Goal: Task Accomplishment & Management: Manage account settings

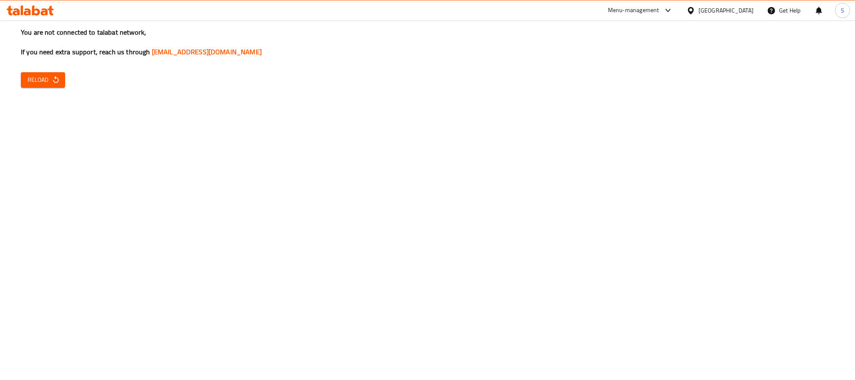
click at [74, 187] on div "You are not connected to talabat network, If you need extra support, reach us t…" at bounding box center [427, 190] width 855 height 380
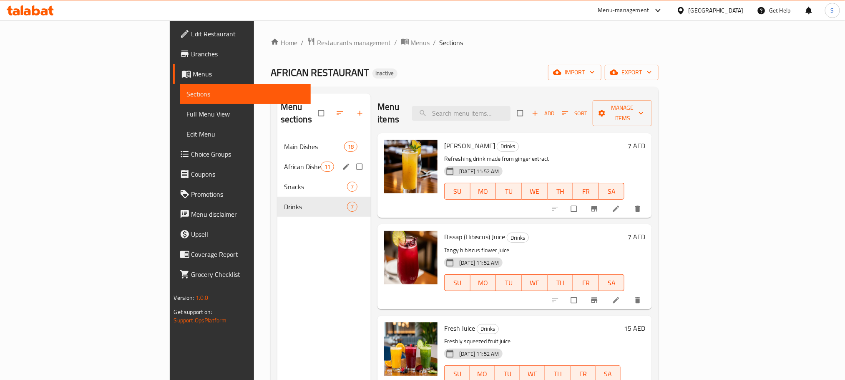
click at [277, 161] on div "African Dishes 11" at bounding box center [324, 166] width 94 height 20
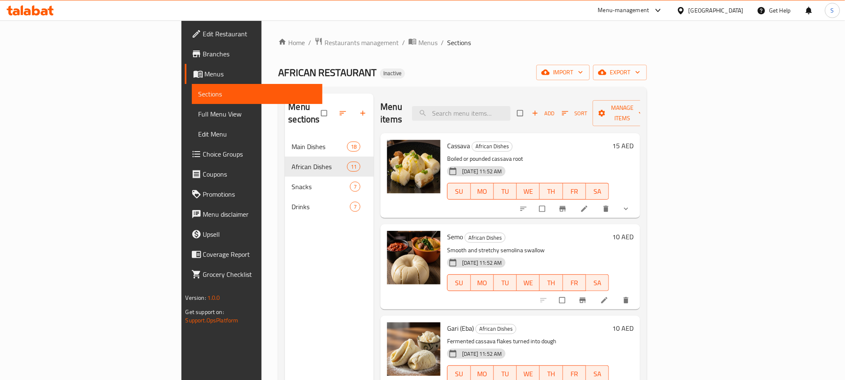
click at [262, 34] on div "Home / Restaurants management / Menus / Sections AFRICAN RESTAURANT Inactive im…" at bounding box center [463, 258] width 402 height 476
click at [325, 44] on span "Restaurants management" at bounding box center [362, 43] width 74 height 10
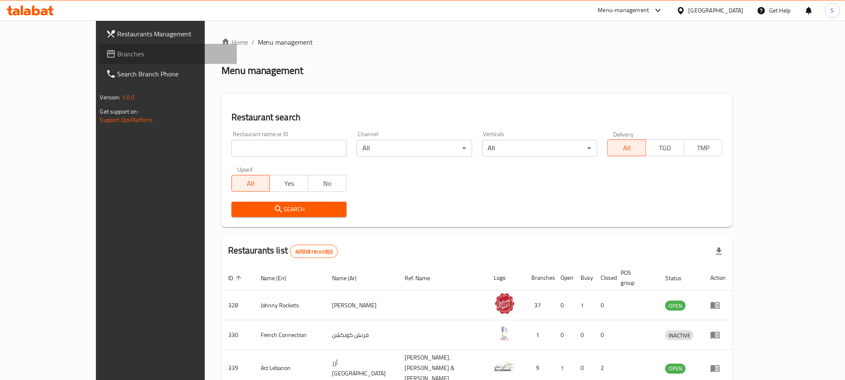
click at [118, 59] on span "Branches" at bounding box center [174, 54] width 113 height 10
